Goal: Navigation & Orientation: Find specific page/section

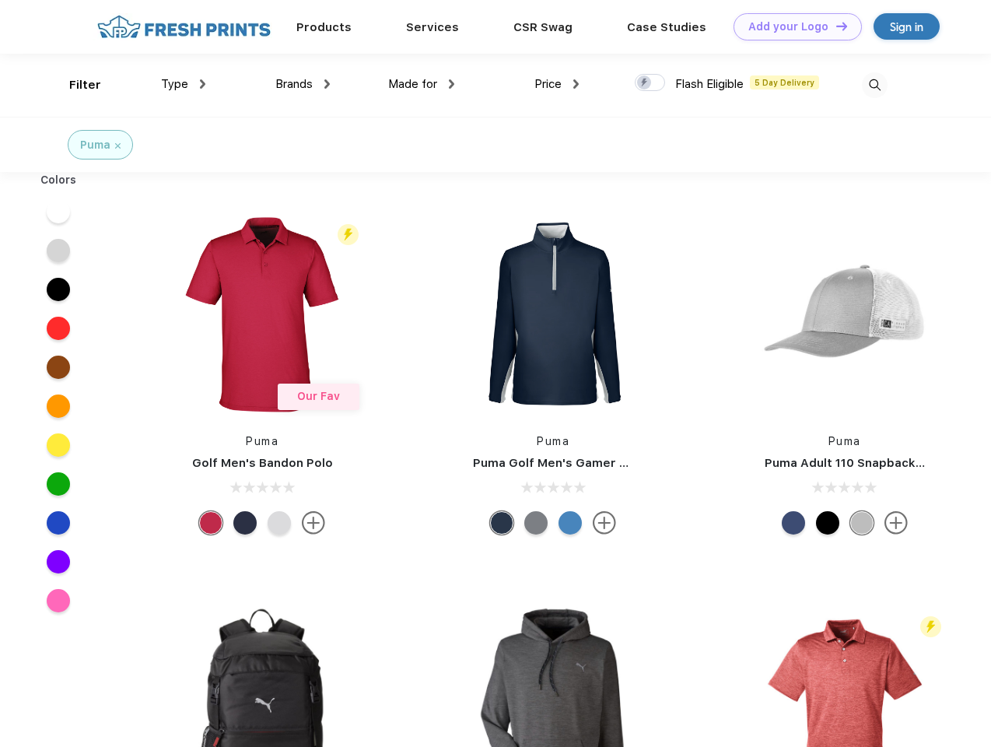
click at [792, 26] on link "Add your Logo Design Tool" at bounding box center [797, 26] width 128 height 27
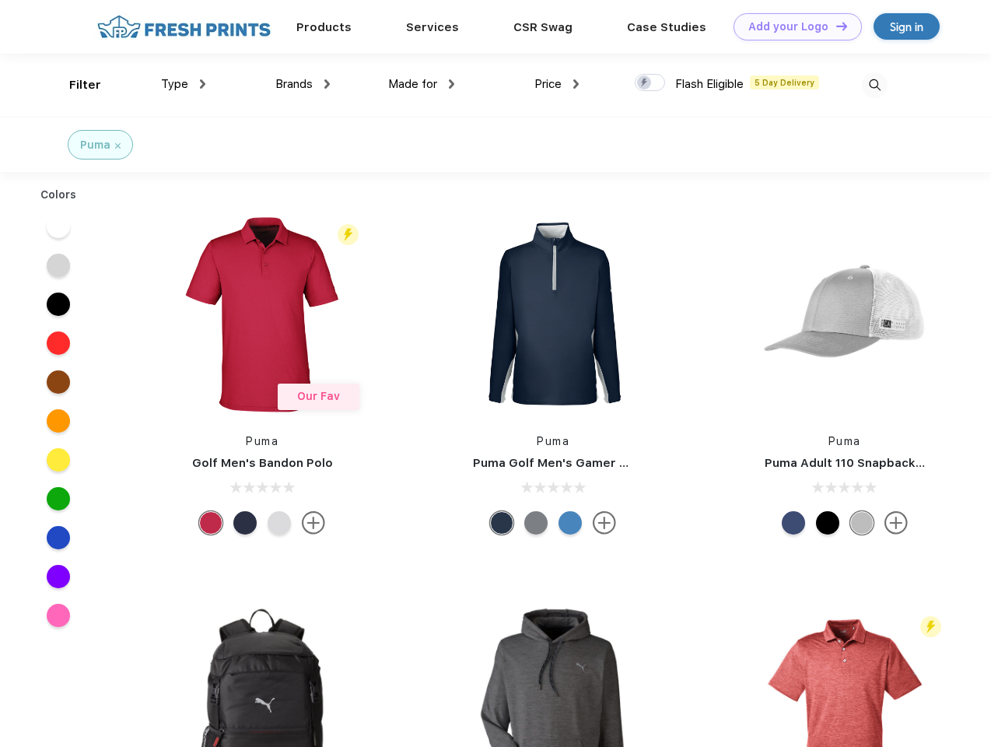
click at [0, 0] on div "Design Tool" at bounding box center [0, 0] width 0 height 0
click at [834, 26] on link "Add your Logo Design Tool" at bounding box center [797, 26] width 128 height 27
click at [75, 85] on div "Filter" at bounding box center [85, 85] width 32 height 18
click at [184, 84] on span "Type" at bounding box center [174, 84] width 27 height 14
click at [303, 84] on span "Brands" at bounding box center [293, 84] width 37 height 14
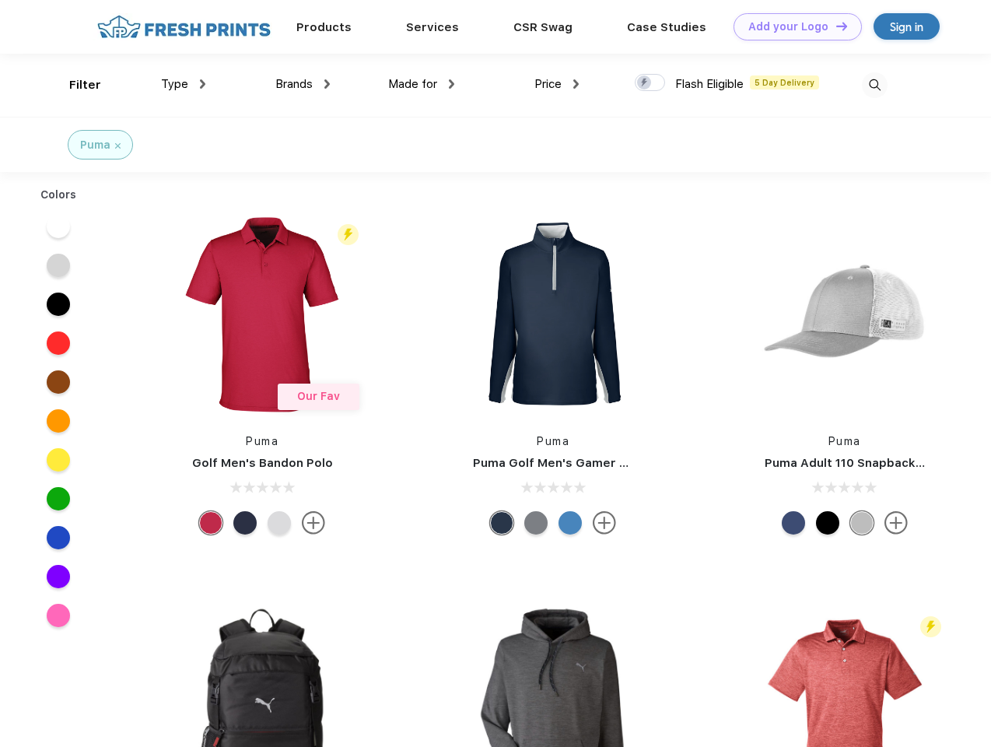
click at [422, 84] on span "Made for" at bounding box center [412, 84] width 49 height 14
click at [557, 84] on span "Price" at bounding box center [547, 84] width 27 height 14
click at [650, 83] on div at bounding box center [650, 82] width 30 height 17
click at [645, 83] on input "checkbox" at bounding box center [640, 78] width 10 height 10
click at [874, 85] on img at bounding box center [875, 85] width 26 height 26
